Goal: Information Seeking & Learning: Learn about a topic

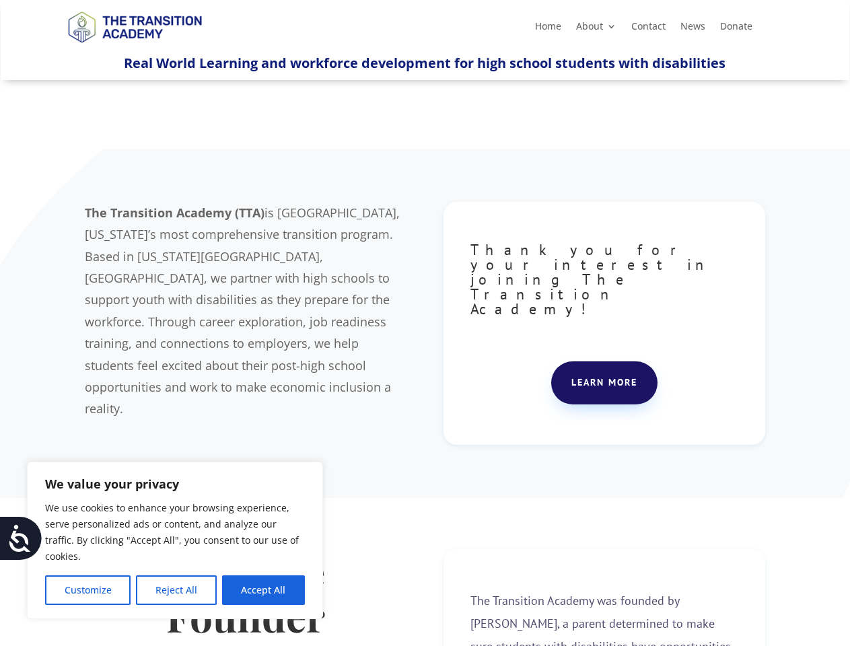
click at [425, 323] on div "The Transition Academy (TTA) is [GEOGRAPHIC_DATA], [US_STATE]’s most comprehens…" at bounding box center [425, 323] width 680 height 277
click at [87, 590] on button "Customize" at bounding box center [87, 590] width 85 height 30
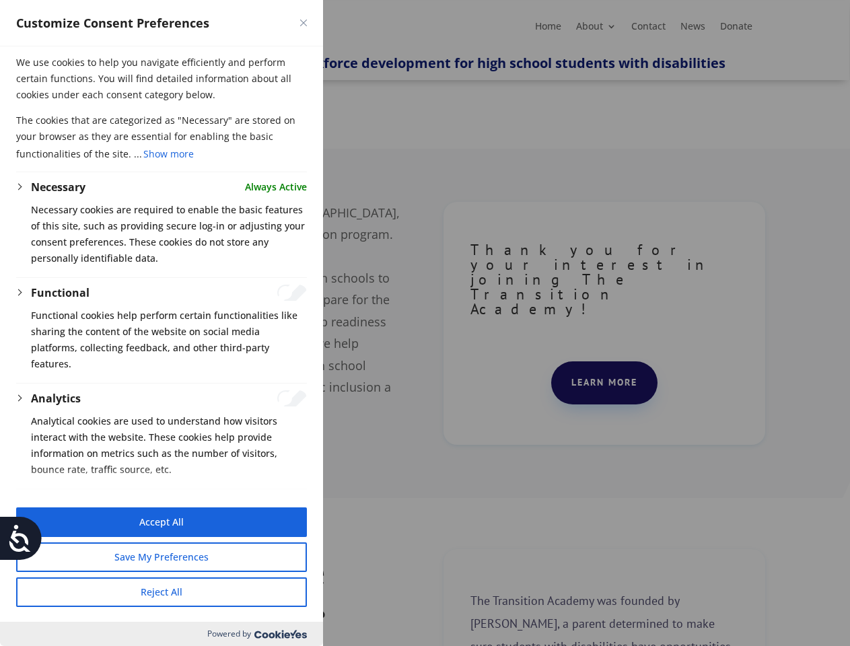
click at [176, 590] on div at bounding box center [425, 323] width 850 height 646
click at [263, 590] on button "Reject All" at bounding box center [161, 592] width 291 height 30
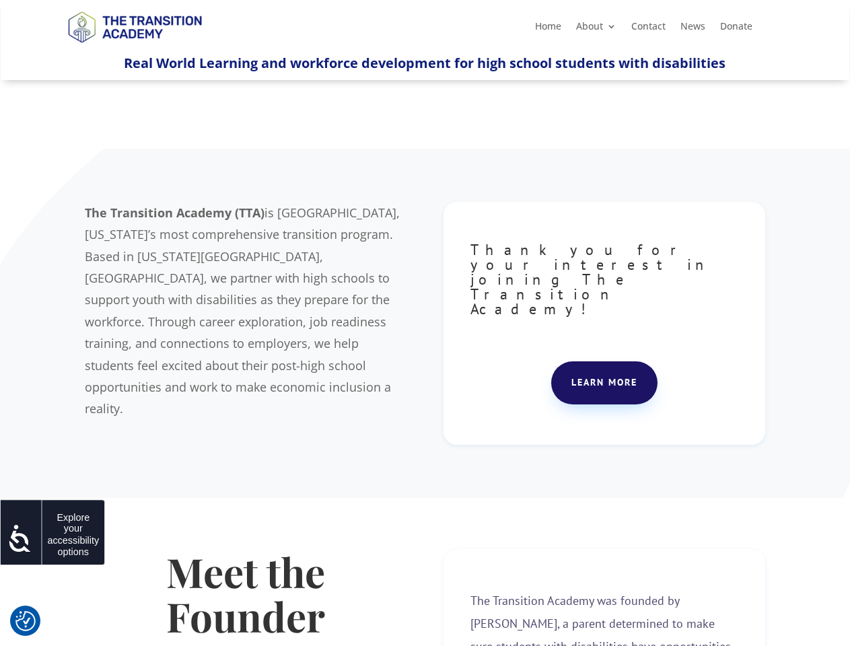
click at [21, 538] on icon at bounding box center [20, 538] width 27 height 27
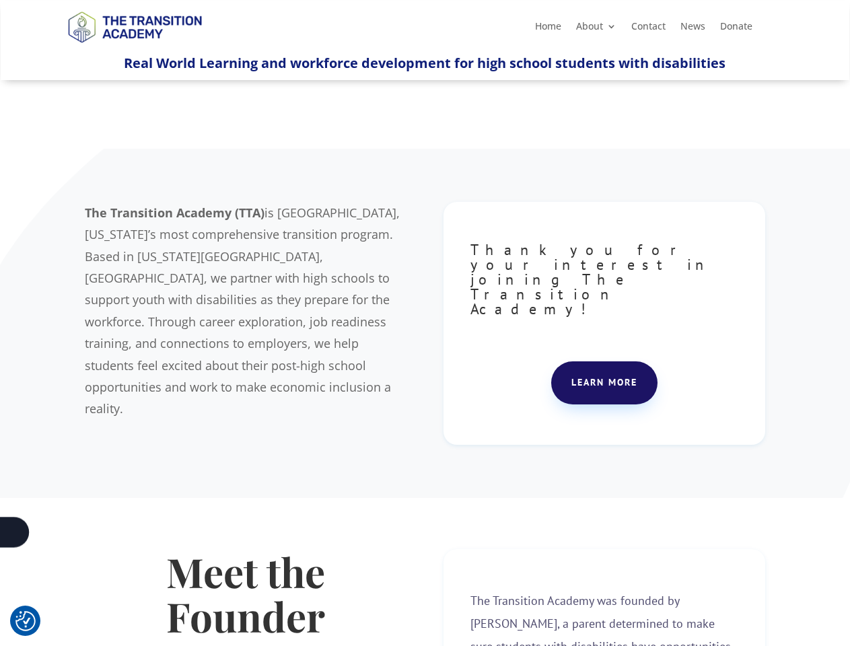
click at [425, 323] on div "The Transition Academy (TTA) is [GEOGRAPHIC_DATA], [US_STATE]’s most comprehens…" at bounding box center [425, 323] width 680 height 277
